Goal: Information Seeking & Learning: Find specific fact

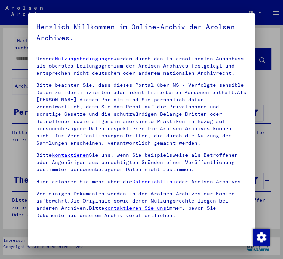
click at [32, 55] on mat-dialog-content "Unsere Nutzungsbedingungen wurden durch den Internationalen Ausschuss als obers…" at bounding box center [141, 134] width 227 height 168
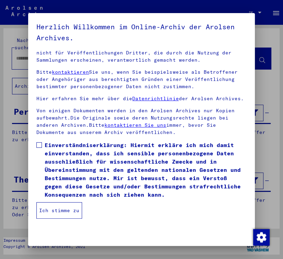
scroll to position [97, 0]
click at [37, 147] on span at bounding box center [39, 145] width 6 height 6
click at [51, 207] on button "Ich stimme zu" at bounding box center [59, 210] width 46 height 17
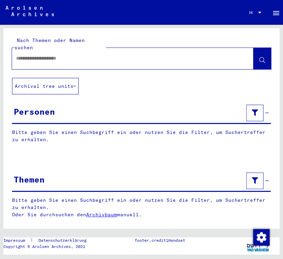
click at [38, 55] on input "text" at bounding box center [126, 58] width 221 height 7
type input "**********"
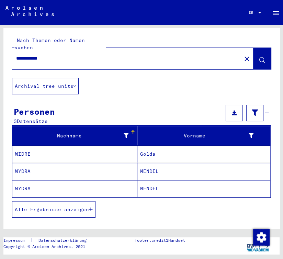
click at [25, 163] on mat-cell "WYDRA" at bounding box center [74, 171] width 125 height 17
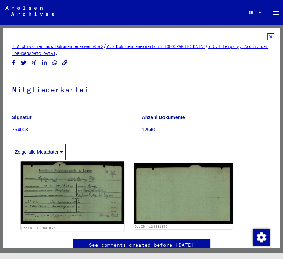
click at [79, 185] on img at bounding box center [73, 192] width 104 height 62
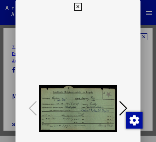
drag, startPoint x: 71, startPoint y: 101, endPoint x: 63, endPoint y: 107, distance: 9.6
click at [63, 107] on img at bounding box center [78, 109] width 78 height 190
click at [7, 57] on div at bounding box center [78, 71] width 156 height 142
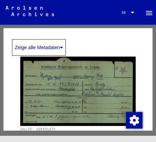
scroll to position [87, 0]
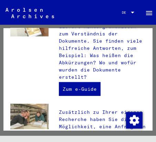
scroll to position [306, 0]
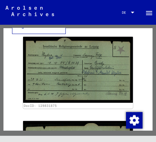
scroll to position [102, 0]
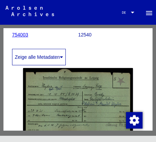
click at [30, 56] on button "Zeige alle Metadaten" at bounding box center [39, 57] width 54 height 17
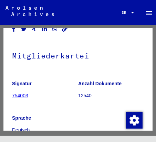
scroll to position [32, 0]
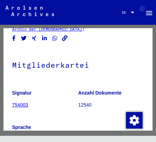
click at [145, 13] on mat-icon "menu" at bounding box center [149, 13] width 8 height 8
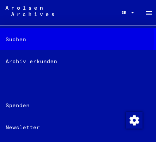
click at [21, 39] on div "Suchen" at bounding box center [78, 39] width 156 height 22
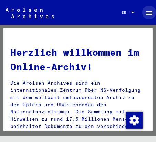
click at [12, 11] on img at bounding box center [30, 13] width 48 height 10
